Goal: Task Accomplishment & Management: Use online tool/utility

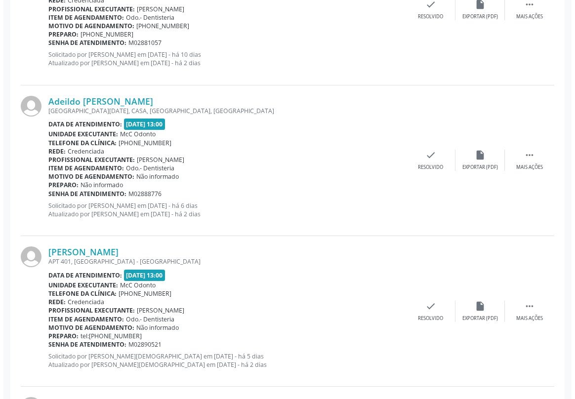
scroll to position [1887, 0]
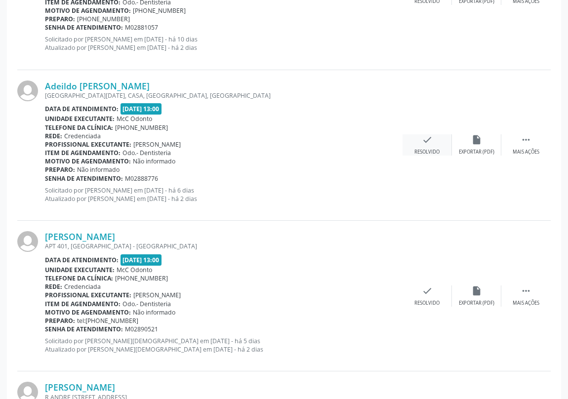
click at [433, 136] on icon "check" at bounding box center [427, 139] width 11 height 11
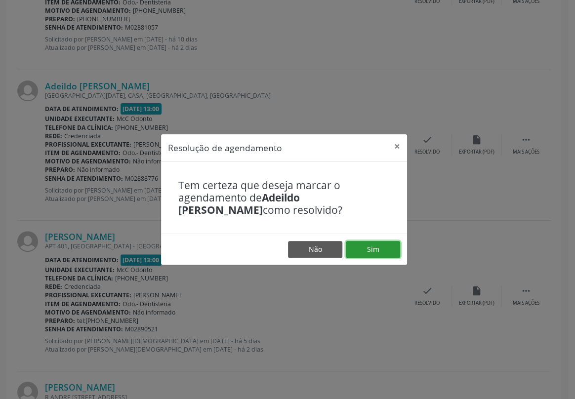
click at [375, 251] on button "Sim" at bounding box center [373, 249] width 54 height 17
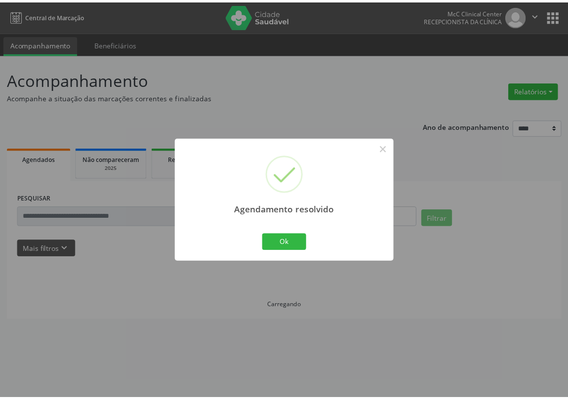
scroll to position [0, 0]
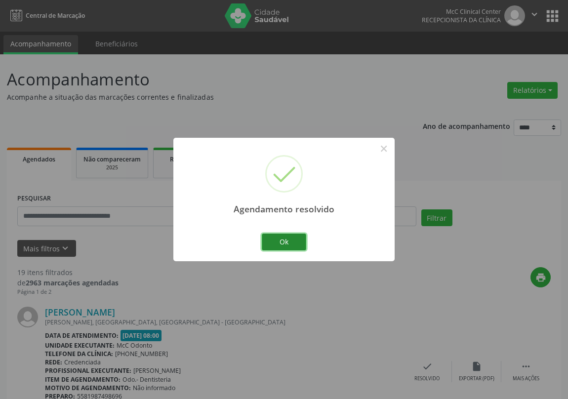
click at [286, 240] on button "Ok" at bounding box center [284, 242] width 44 height 17
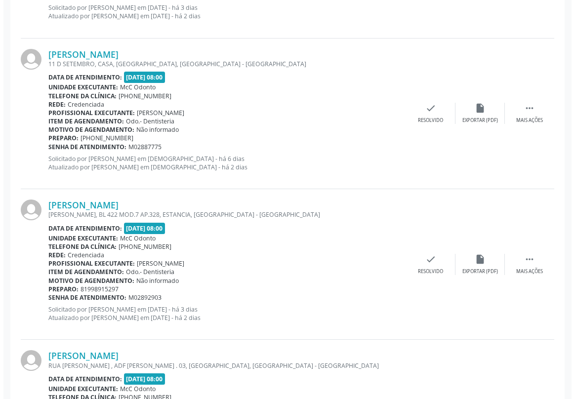
scroll to position [1168, 0]
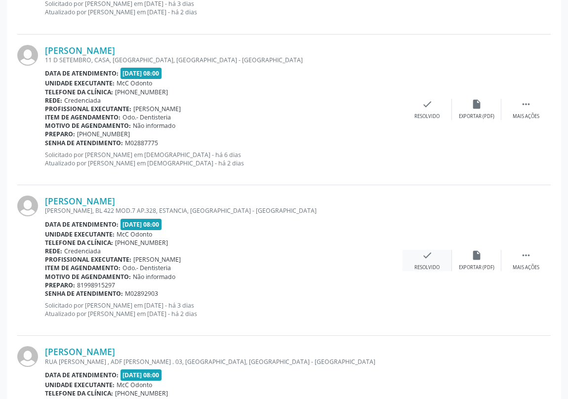
click at [426, 255] on icon "check" at bounding box center [427, 255] width 11 height 11
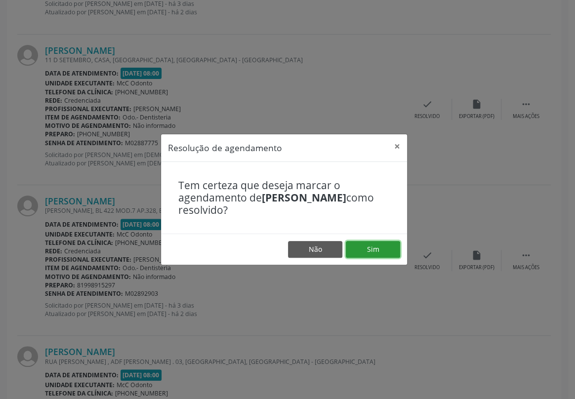
click at [362, 247] on button "Sim" at bounding box center [373, 249] width 54 height 17
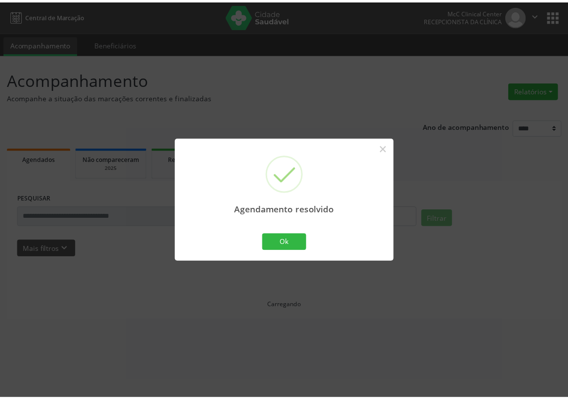
scroll to position [0, 0]
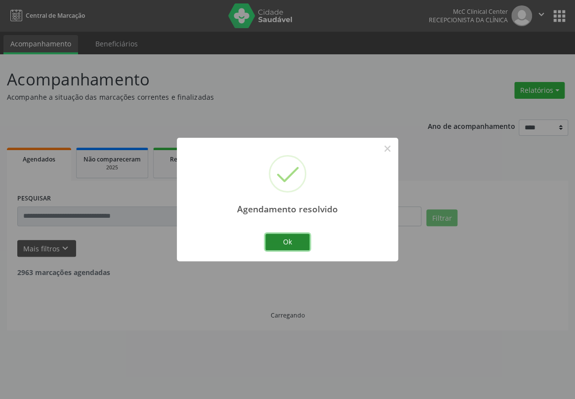
click at [298, 241] on button "Ok" at bounding box center [287, 242] width 44 height 17
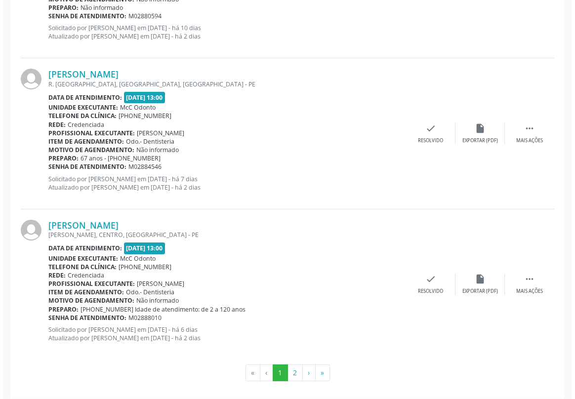
scroll to position [2204, 0]
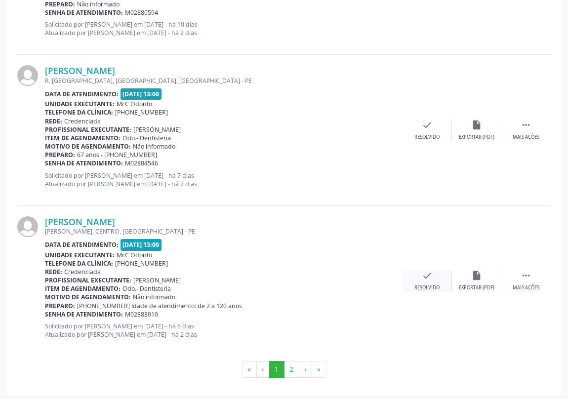
click at [419, 275] on div "check Resolvido" at bounding box center [427, 280] width 49 height 21
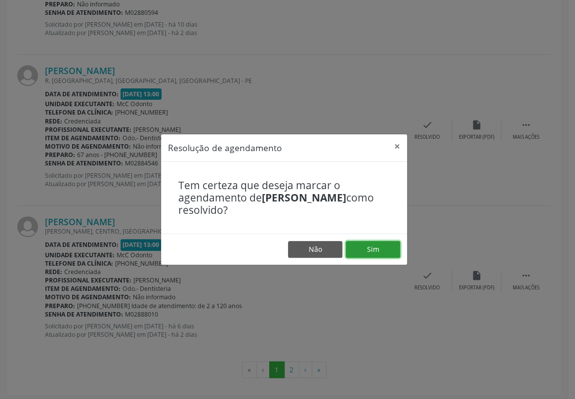
click at [381, 252] on button "Sim" at bounding box center [373, 249] width 54 height 17
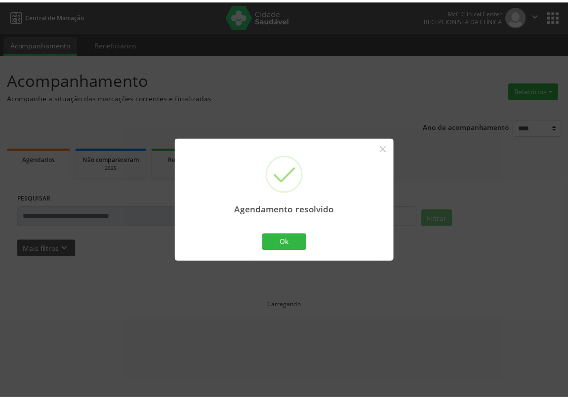
scroll to position [0, 0]
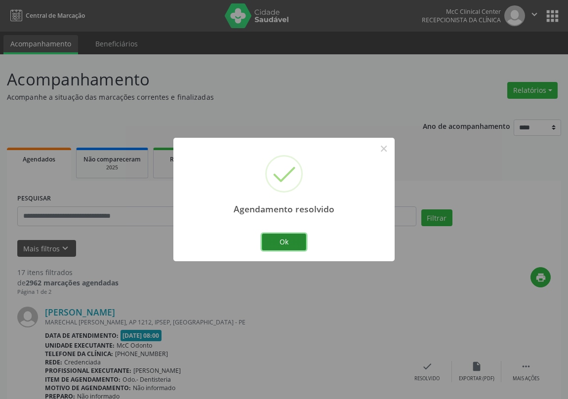
click at [292, 239] on button "Ok" at bounding box center [284, 242] width 44 height 17
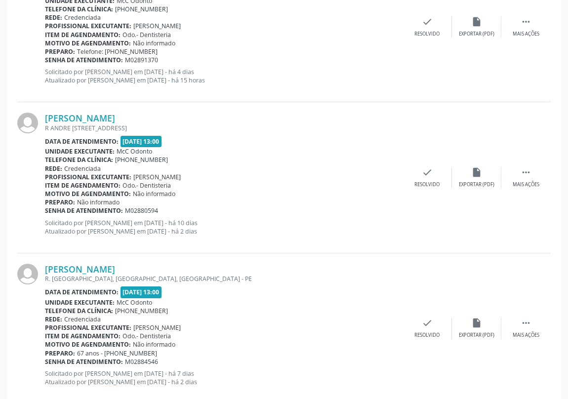
scroll to position [2204, 0]
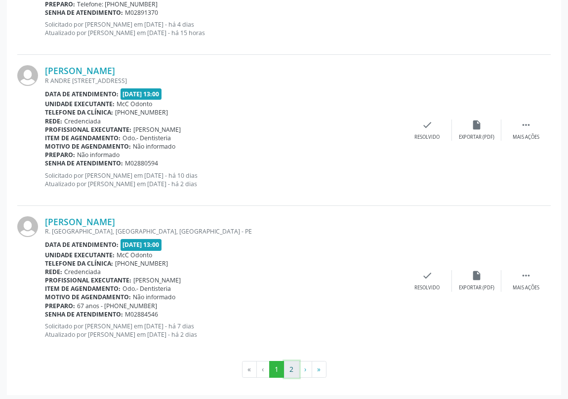
drag, startPoint x: 293, startPoint y: 367, endPoint x: 285, endPoint y: 368, distance: 7.5
click at [292, 367] on button "2" at bounding box center [291, 369] width 15 height 17
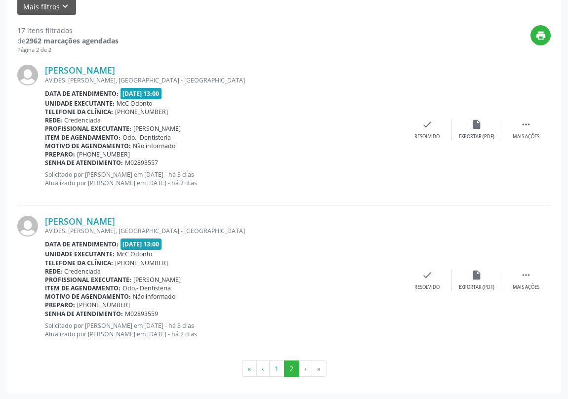
scroll to position [243, 0]
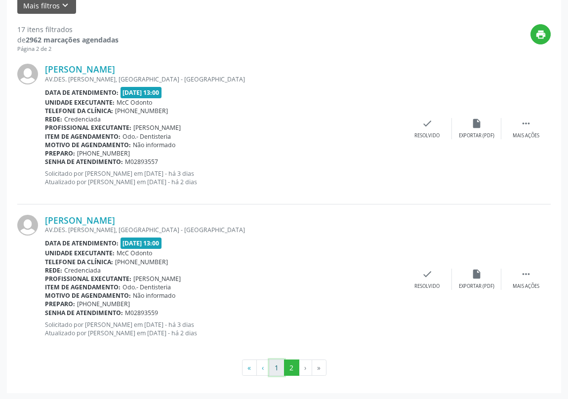
click at [277, 371] on button "1" at bounding box center [276, 368] width 15 height 17
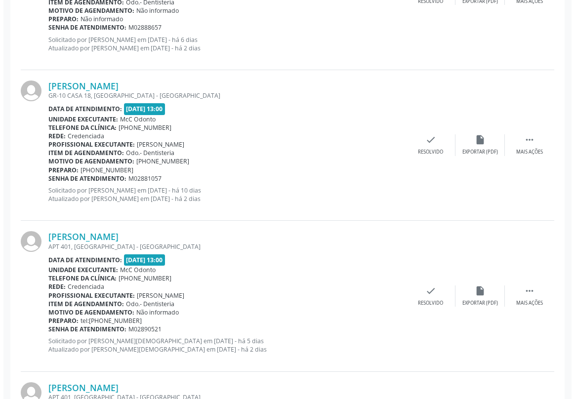
scroll to position [1572, 0]
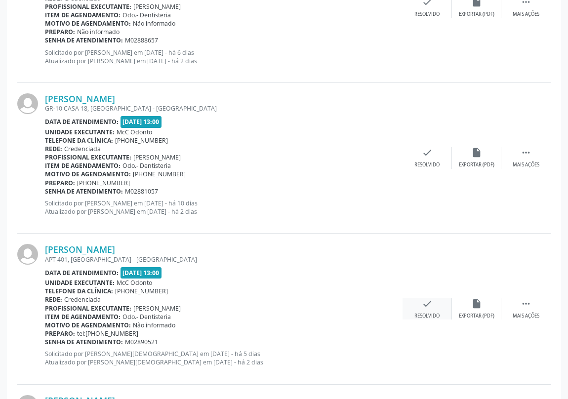
click at [429, 306] on icon "check" at bounding box center [427, 304] width 11 height 11
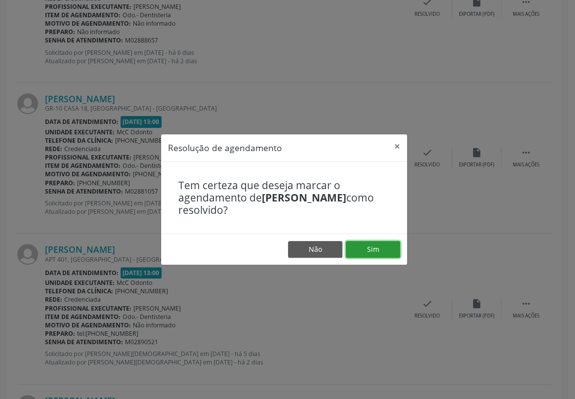
click at [371, 249] on button "Sim" at bounding box center [373, 249] width 54 height 17
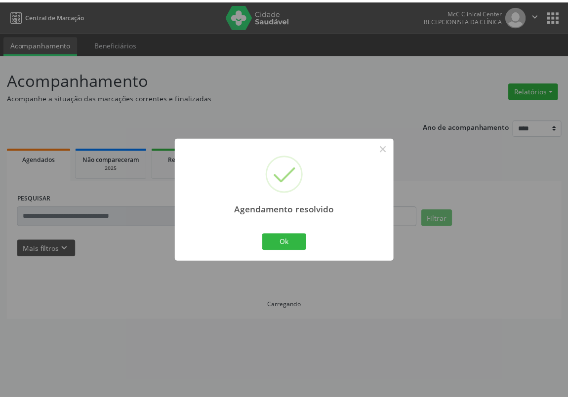
scroll to position [0, 0]
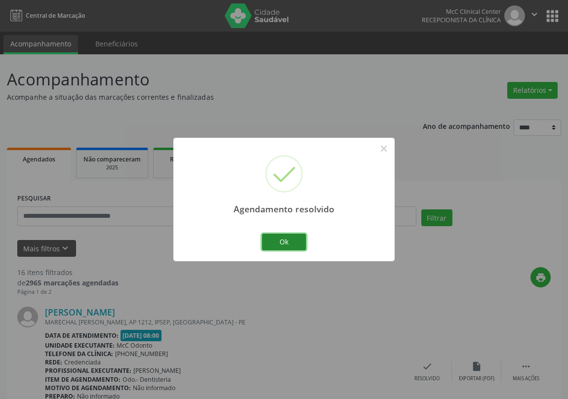
click at [285, 237] on button "Ok" at bounding box center [284, 242] width 44 height 17
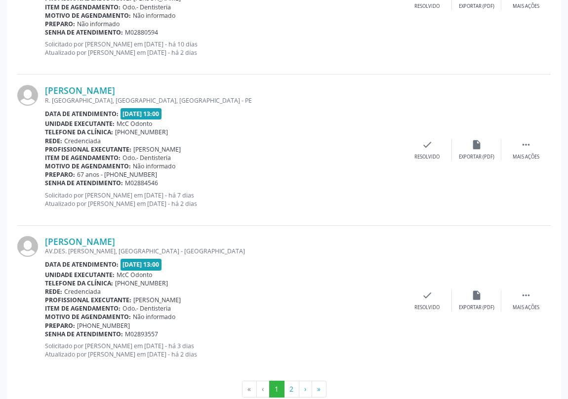
scroll to position [2204, 0]
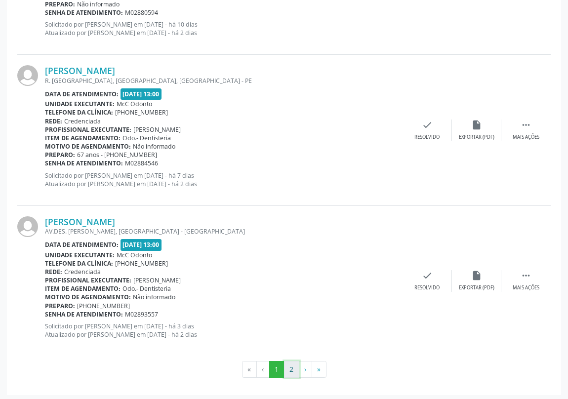
click at [292, 367] on button "2" at bounding box center [291, 369] width 15 height 17
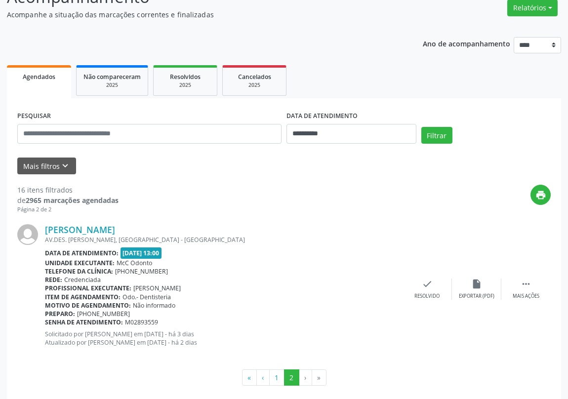
scroll to position [93, 0]
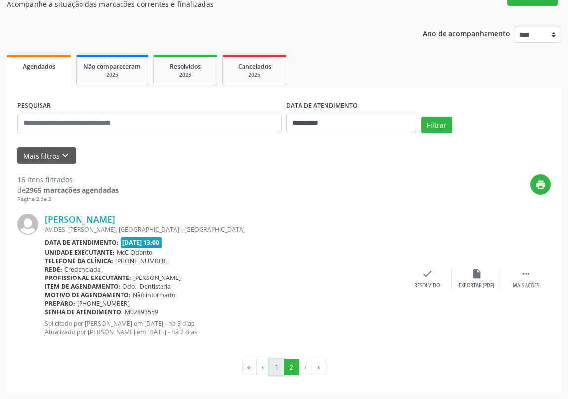
click at [277, 368] on button "1" at bounding box center [276, 367] width 15 height 17
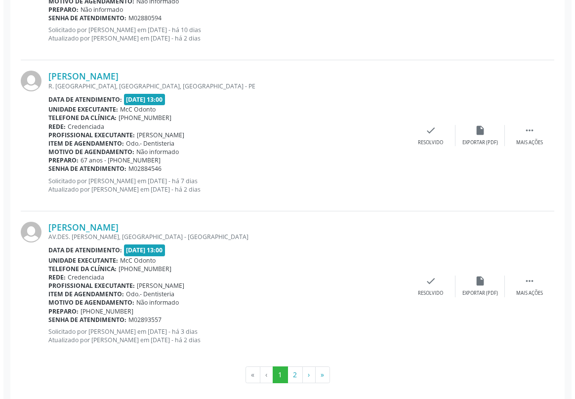
scroll to position [2204, 0]
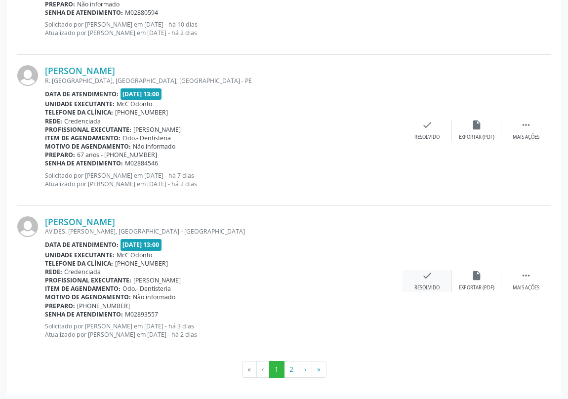
click at [425, 275] on icon "check" at bounding box center [427, 275] width 11 height 11
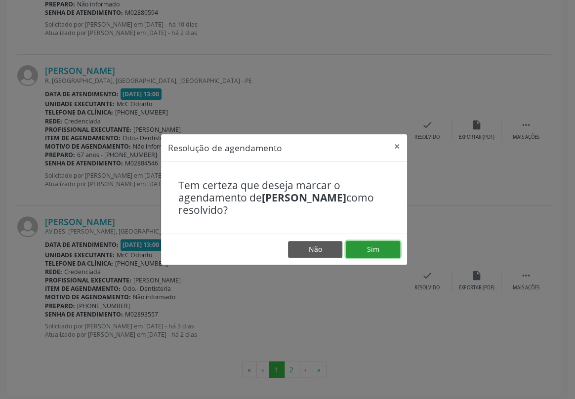
click at [371, 248] on button "Sim" at bounding box center [373, 249] width 54 height 17
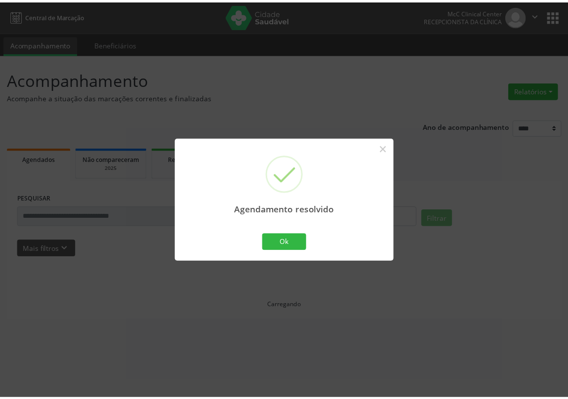
scroll to position [0, 0]
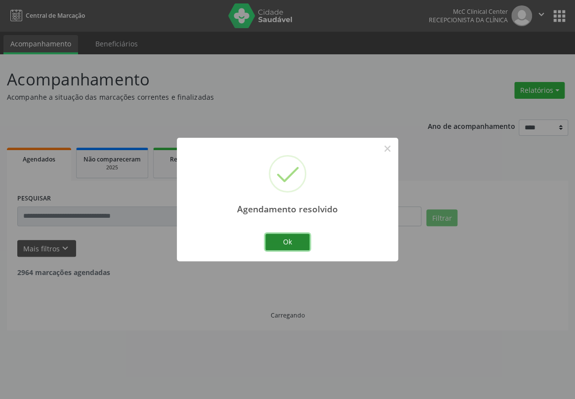
click at [279, 243] on button "Ok" at bounding box center [287, 242] width 44 height 17
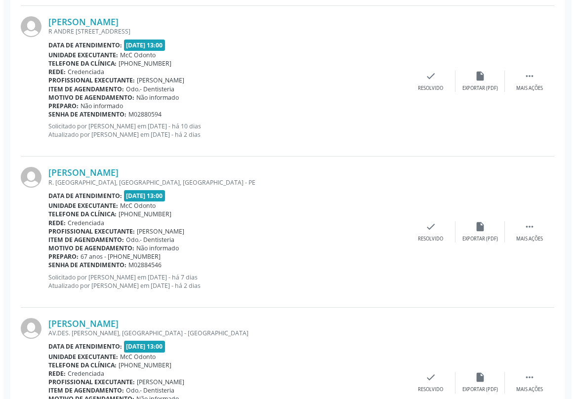
scroll to position [2175, 0]
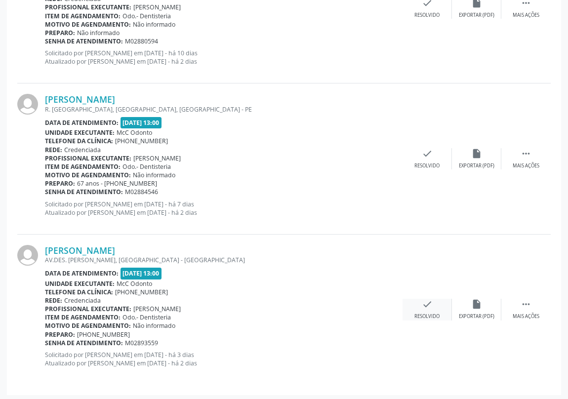
click at [427, 302] on icon "check" at bounding box center [427, 304] width 11 height 11
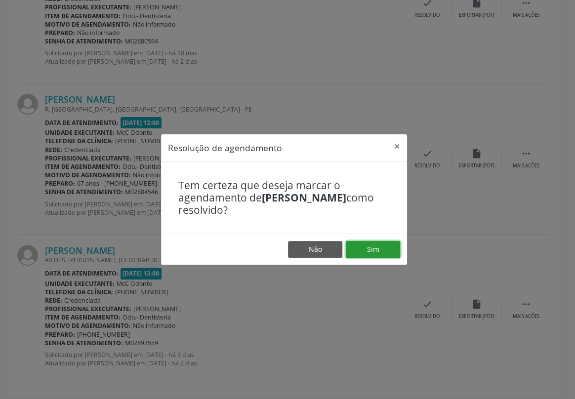
click at [374, 249] on button "Sim" at bounding box center [373, 249] width 54 height 17
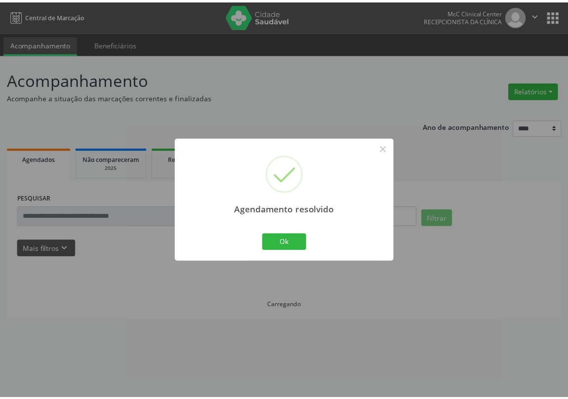
scroll to position [0, 0]
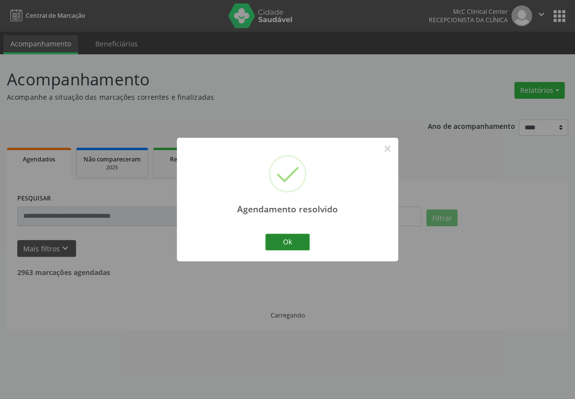
click at [286, 240] on button "Ok" at bounding box center [287, 242] width 44 height 17
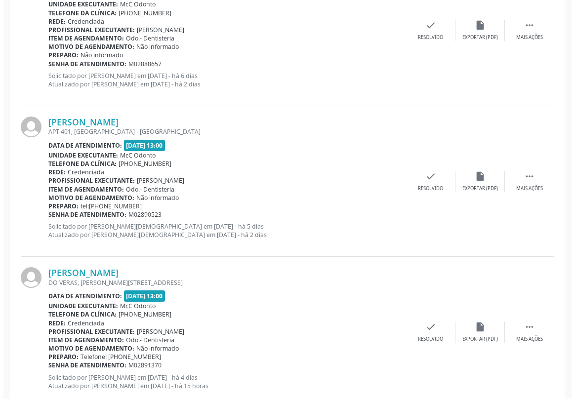
scroll to position [2025, 0]
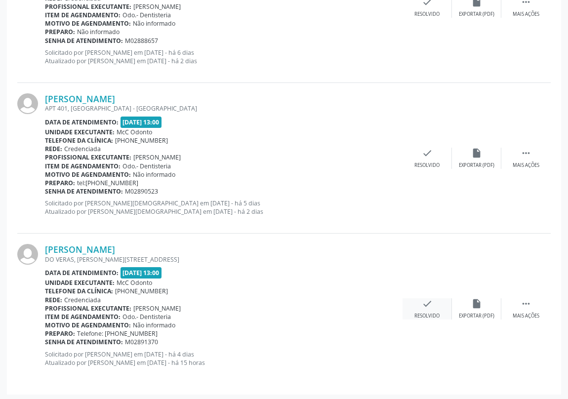
click at [422, 300] on icon "check" at bounding box center [427, 304] width 11 height 11
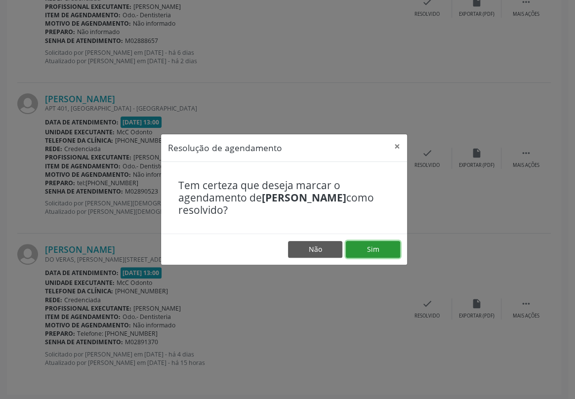
click at [365, 252] on button "Sim" at bounding box center [373, 249] width 54 height 17
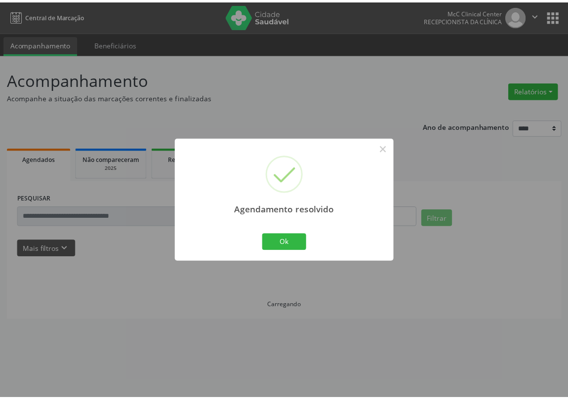
scroll to position [0, 0]
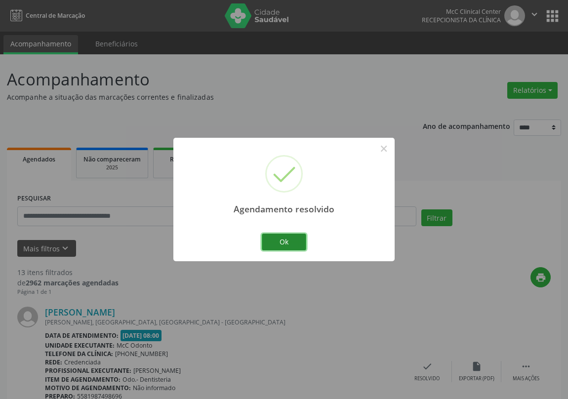
click at [284, 239] on button "Ok" at bounding box center [284, 242] width 44 height 17
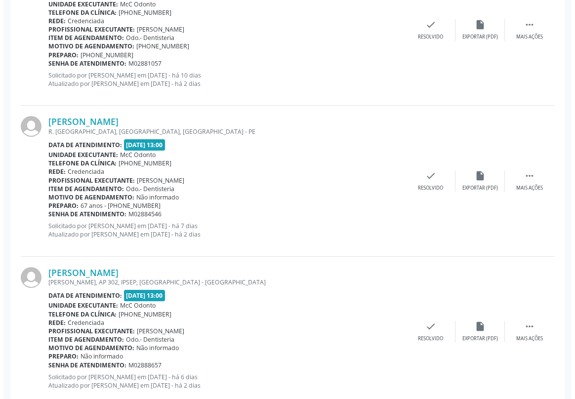
scroll to position [1707, 0]
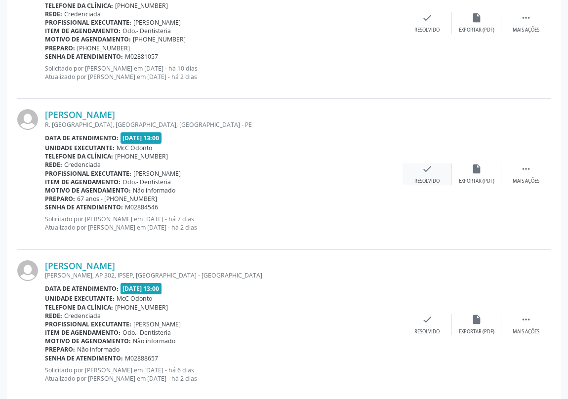
click at [425, 172] on icon "check" at bounding box center [427, 169] width 11 height 11
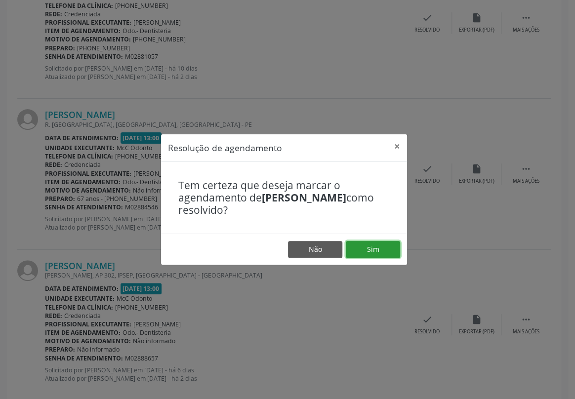
click at [377, 244] on button "Sim" at bounding box center [373, 249] width 54 height 17
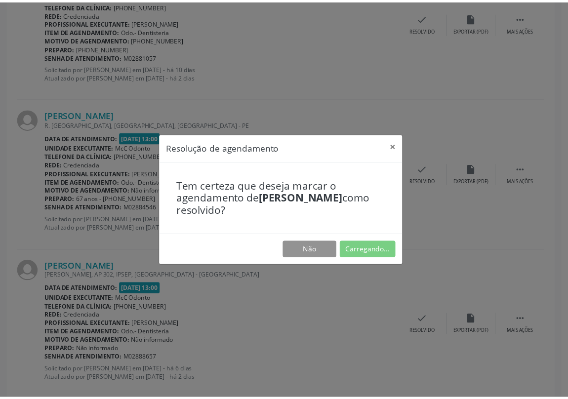
scroll to position [0, 0]
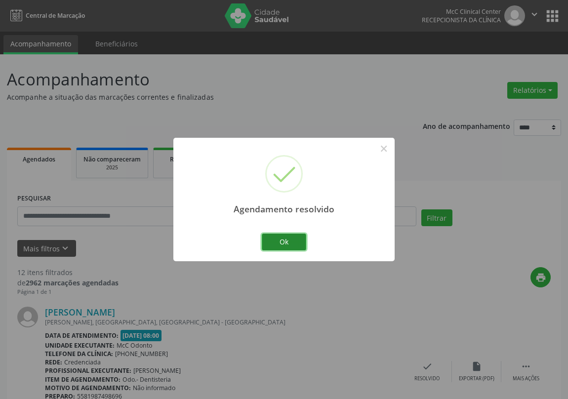
drag, startPoint x: 294, startPoint y: 241, endPoint x: 294, endPoint y: 229, distance: 11.9
click at [293, 239] on button "Ok" at bounding box center [284, 242] width 44 height 17
